Goal: Entertainment & Leisure: Consume media (video, audio)

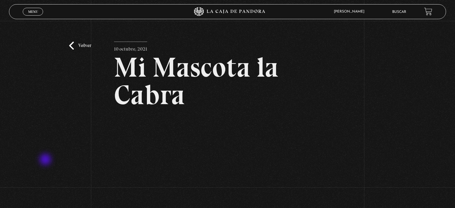
scroll to position [79, 0]
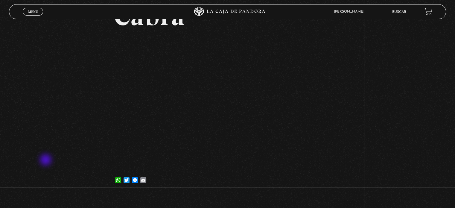
click at [45, 116] on div "Volver [DATE] Mi Mascota [GEOGRAPHIC_DATA] WhatsApp Twitter Messenger Email" at bounding box center [227, 68] width 455 height 252
click at [37, 10] on span "Menu" at bounding box center [33, 12] width 10 height 4
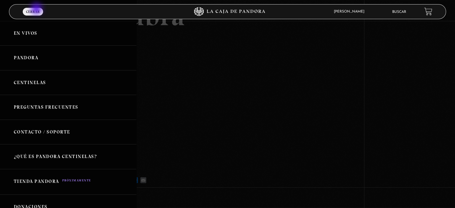
click at [34, 86] on link "Centinelas" at bounding box center [68, 82] width 136 height 25
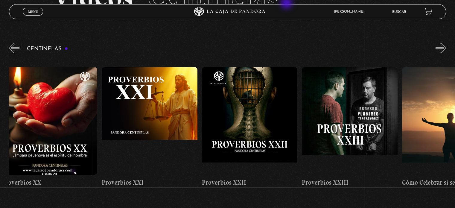
scroll to position [0, 2210]
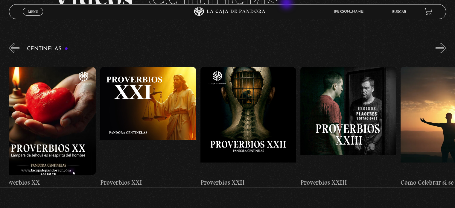
click at [365, 103] on figure at bounding box center [347, 121] width 95 height 108
click at [374, 119] on figure at bounding box center [347, 121] width 95 height 108
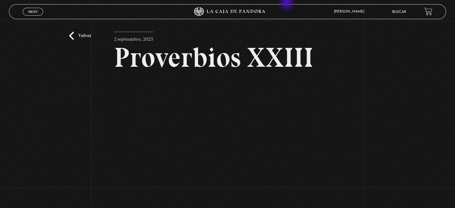
scroll to position [26, 0]
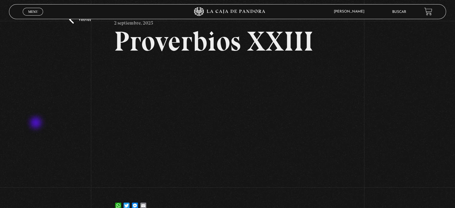
click at [36, 123] on div "Volver 2 septiembre, 2025 Proverbios XXIII WhatsApp Twitter Messenger Email" at bounding box center [227, 107] width 455 height 224
click at [35, 106] on div "Volver 2 septiembre, 2025 Proverbios XXIII WhatsApp Twitter Messenger Email" at bounding box center [227, 107] width 455 height 224
